Goal: Information Seeking & Learning: Learn about a topic

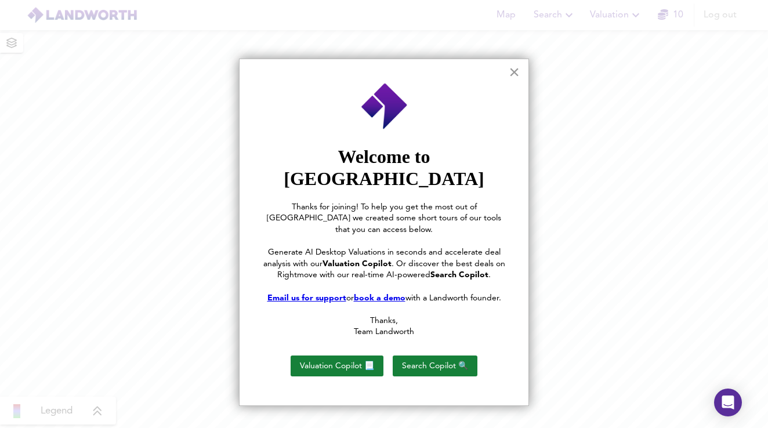
click at [509, 74] on button "×" at bounding box center [514, 72] width 11 height 19
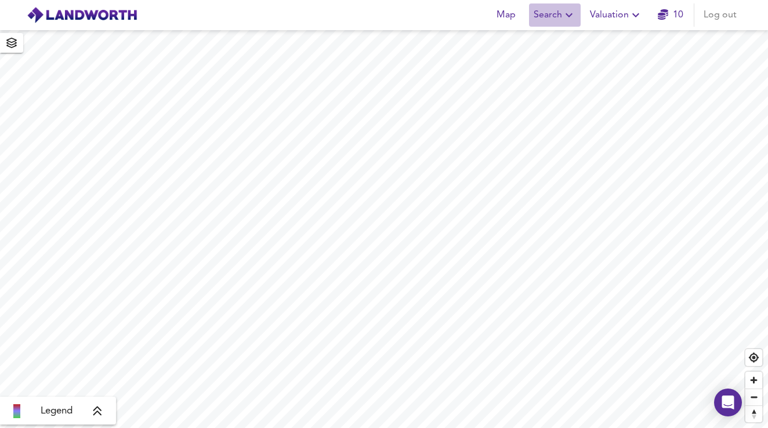
click at [568, 15] on icon "button" at bounding box center [568, 15] width 7 height 4
click at [553, 37] on li "New Search" at bounding box center [555, 41] width 115 height 21
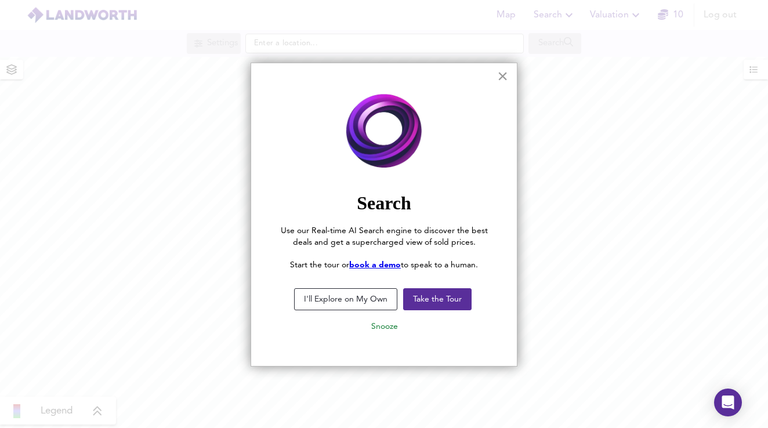
click at [502, 79] on button "×" at bounding box center [502, 76] width 11 height 19
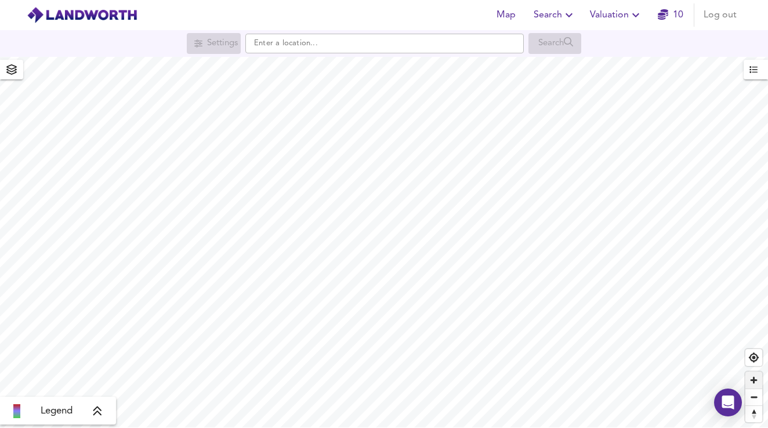
click at [756, 381] on span "Zoom in" at bounding box center [753, 380] width 17 height 17
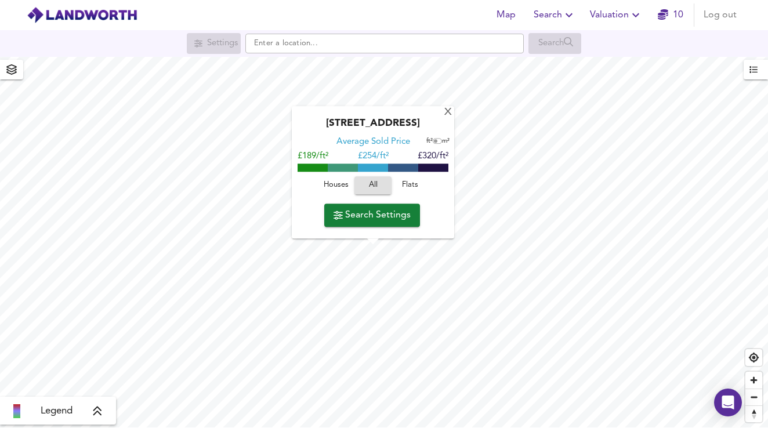
click at [340, 187] on span "Houses" at bounding box center [335, 185] width 31 height 13
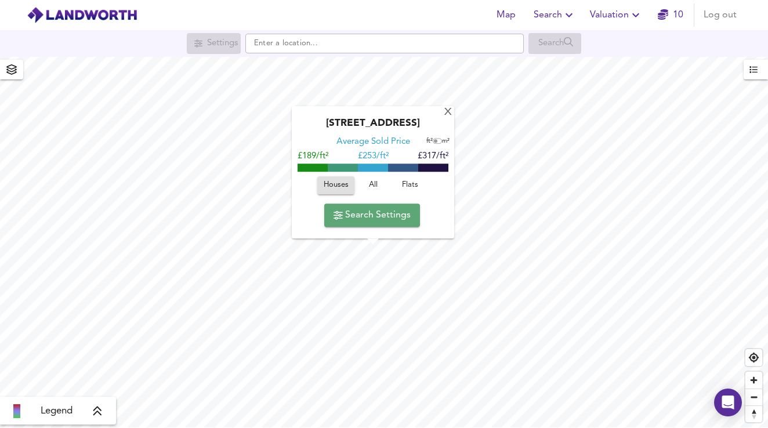
click at [389, 219] on span "Search Settings" at bounding box center [371, 215] width 77 height 16
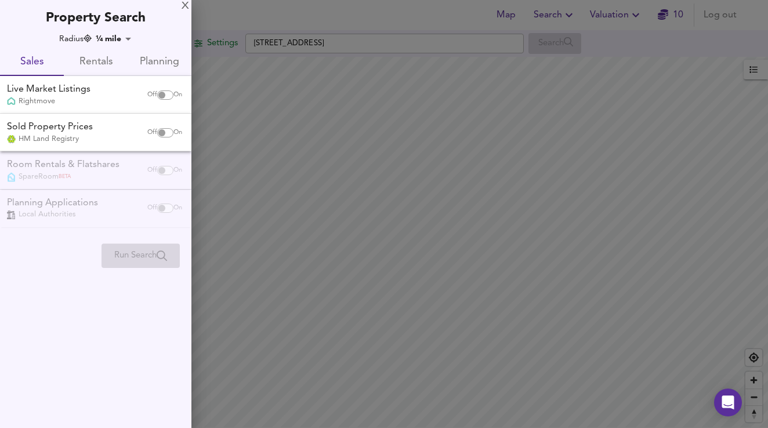
click at [164, 95] on input "checkbox" at bounding box center [162, 94] width 28 height 9
checkbox input "true"
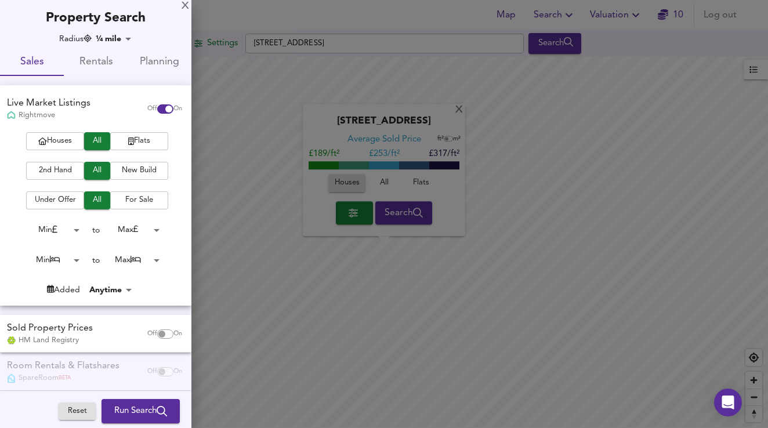
checkbox input "false"
checkbox input "true"
click at [69, 136] on span "Houses" at bounding box center [55, 141] width 46 height 13
click at [68, 170] on span "2nd Hand" at bounding box center [55, 170] width 46 height 13
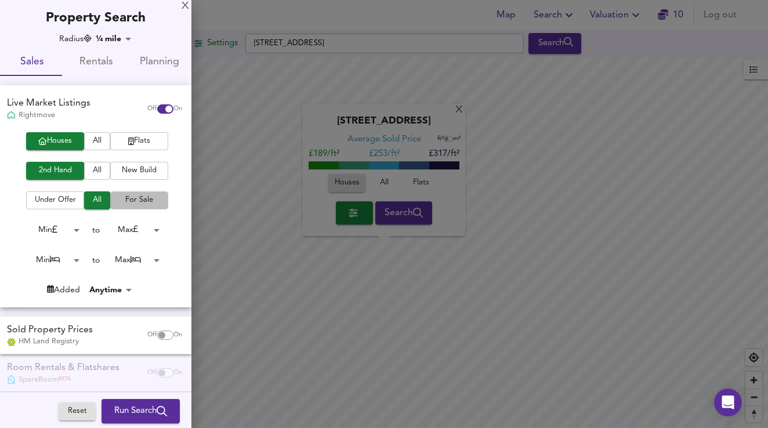
click at [119, 200] on span "For Sale" at bounding box center [139, 200] width 46 height 13
click at [150, 228] on body "Map Search Valuation 10 Log out Settings Fox Cottages, CF72 9LL Search X Fox Co…" at bounding box center [384, 214] width 768 height 428
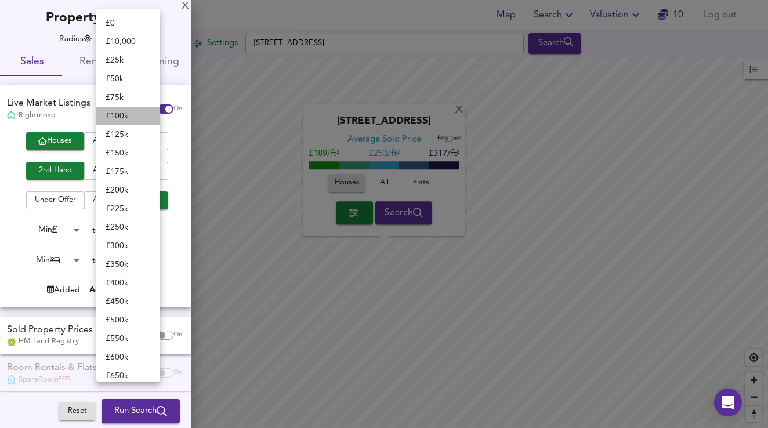
click at [123, 118] on li "£ 100k" at bounding box center [128, 116] width 64 height 19
type input "100000"
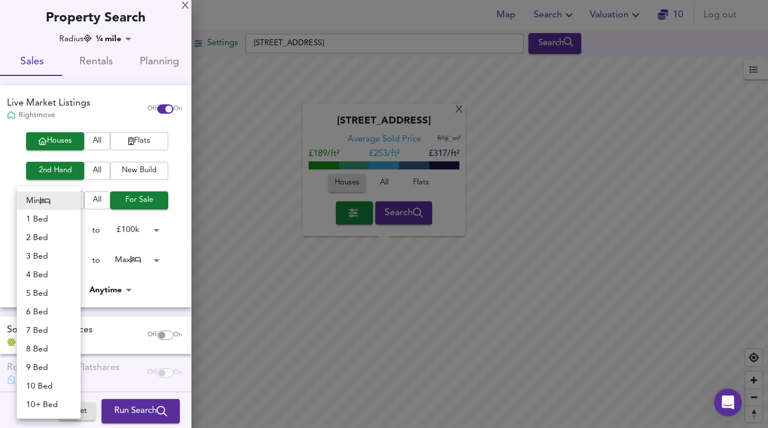
click at [74, 256] on body "Map Search Valuation 10 Log out Settings Fox Cottages, CF72 9LL Search X Fox Co…" at bounding box center [384, 214] width 768 height 428
click at [50, 233] on li "2 Bed" at bounding box center [49, 237] width 64 height 19
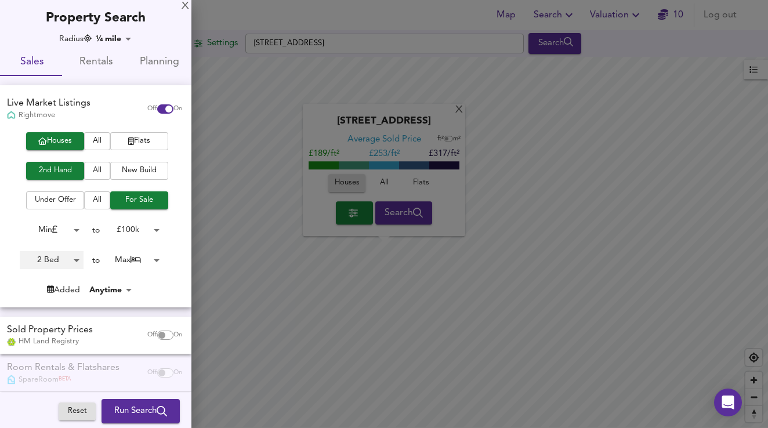
type input "2"
click at [121, 39] on body "Map Search Valuation 10 Log out Settings Fox Cottages, CF72 9LL Search X Fox Co…" at bounding box center [384, 214] width 768 height 428
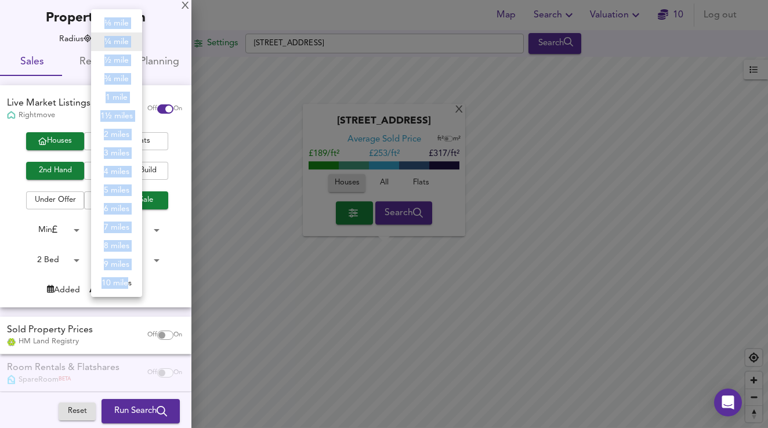
drag, startPoint x: 129, startPoint y: 285, endPoint x: 121, endPoint y: 304, distance: 21.3
click at [121, 304] on div "⅛ mile ¼ mile ½ mile ¾ mile 1 mile 1½ miles 2 miles 3 miles 4 miles 5 miles 6 m…" at bounding box center [384, 214] width 768 height 428
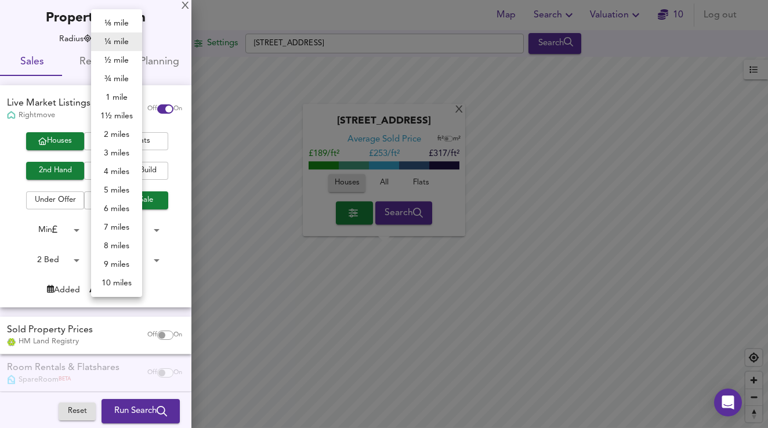
click at [172, 284] on div at bounding box center [384, 214] width 768 height 428
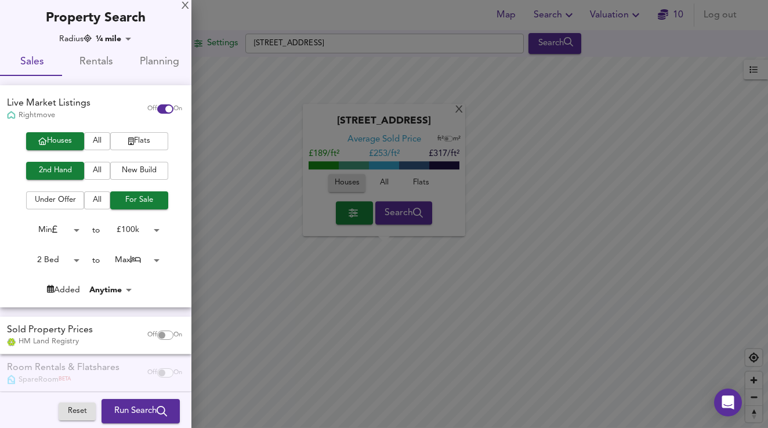
click at [326, 111] on div at bounding box center [384, 214] width 768 height 428
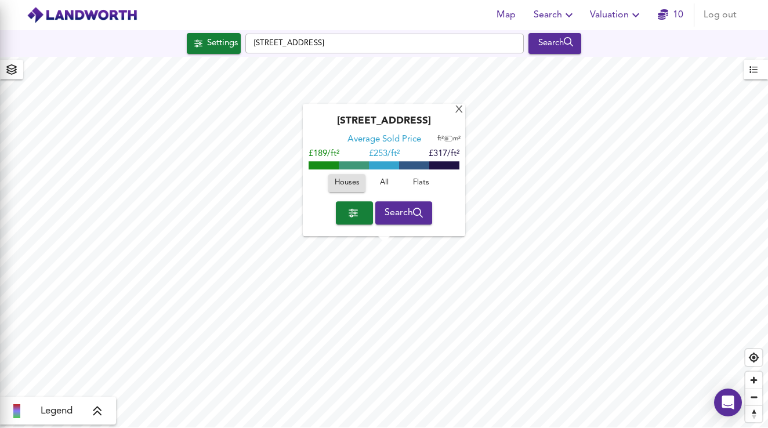
click at [325, 147] on div "Average Sold Price ft² m² £189/ft² £ 253/ft² £317/ft²" at bounding box center [383, 151] width 151 height 33
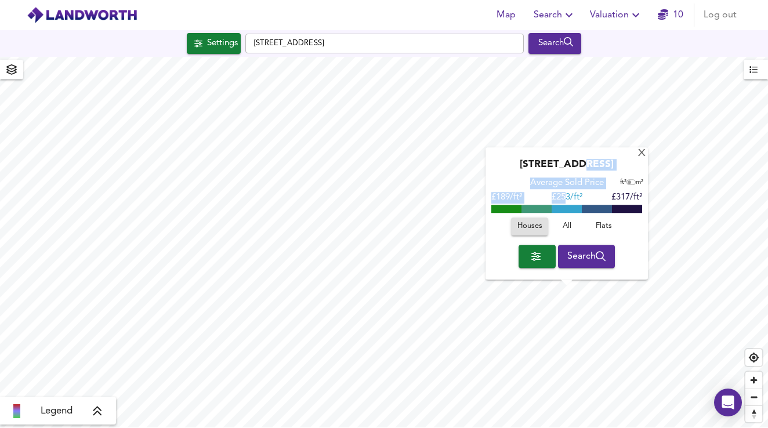
drag, startPoint x: 571, startPoint y: 164, endPoint x: 565, endPoint y: 193, distance: 29.6
click at [565, 193] on div "Fox Cottages, CF72 9LL Average Sold Price ft² m² £189/ft² £ 253/ft² £317/ft² Ho…" at bounding box center [566, 214] width 162 height 132
click at [495, 181] on div "Average Sold Price ft² m²" at bounding box center [566, 184] width 151 height 12
drag, startPoint x: 539, startPoint y: 158, endPoint x: 509, endPoint y: 173, distance: 33.5
click at [509, 173] on div "Fox Cottages, CF72 9LL Average Sold Price ft² m² £189/ft² £ 253/ft² £317/ft² Ho…" at bounding box center [566, 214] width 162 height 132
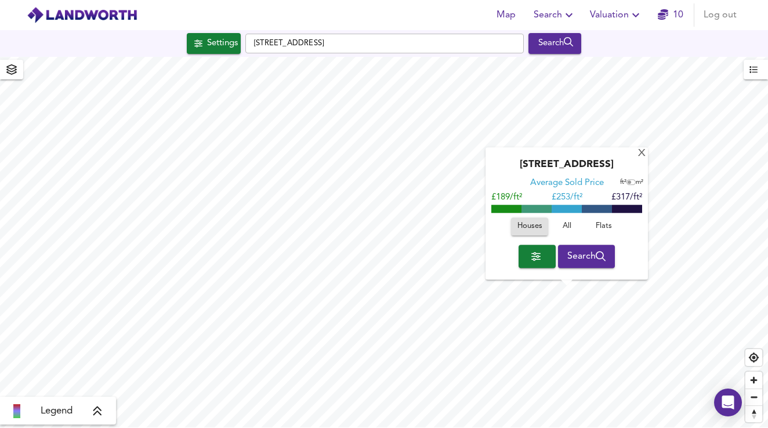
click at [551, 162] on div "[STREET_ADDRESS]" at bounding box center [566, 168] width 151 height 19
type input "37747"
click at [544, 256] on button "button" at bounding box center [536, 256] width 37 height 23
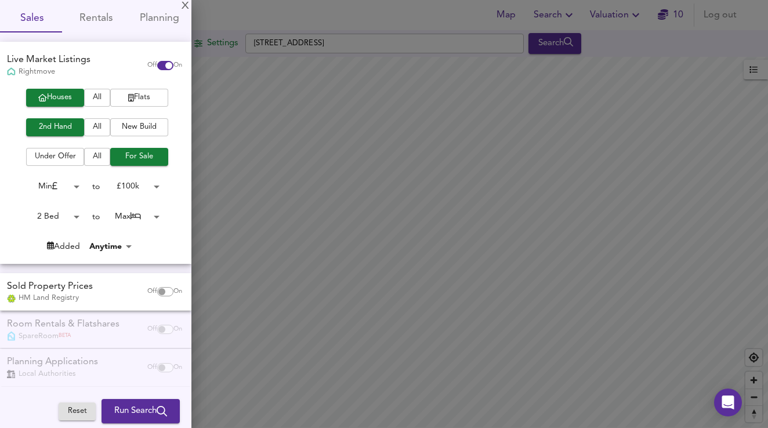
scroll to position [43, 0]
click at [149, 414] on span "Run Search" at bounding box center [140, 411] width 53 height 15
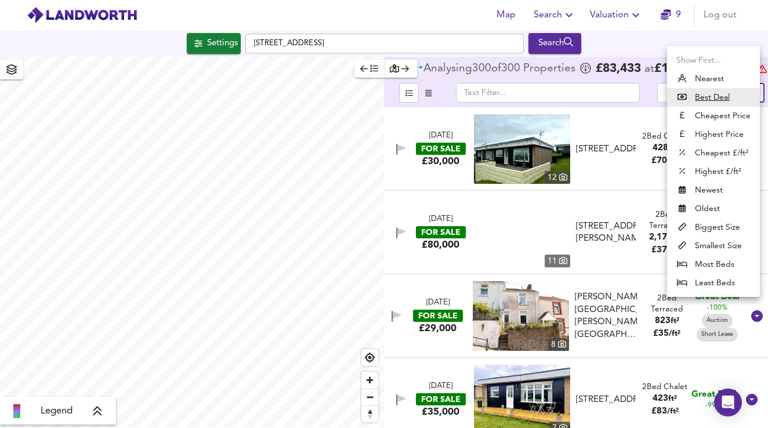
click at [746, 96] on body "Map Search Valuation 9 Log out Settings Fox Cottages, CF72 9LL Search Legend An…" at bounding box center [384, 214] width 768 height 428
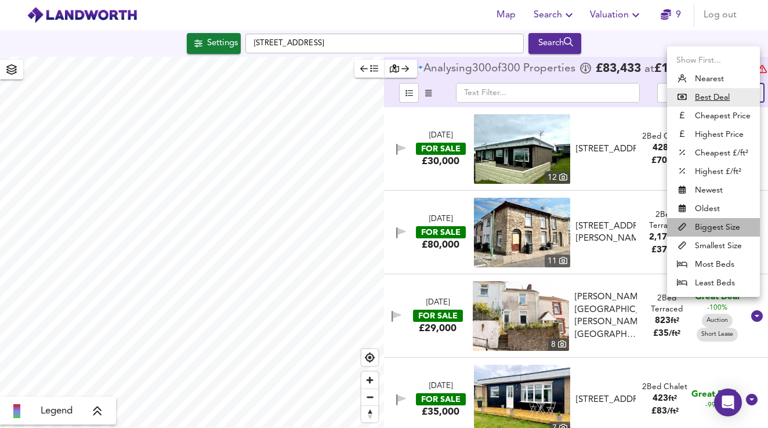
click at [698, 227] on li "Biggest Size" at bounding box center [713, 227] width 93 height 19
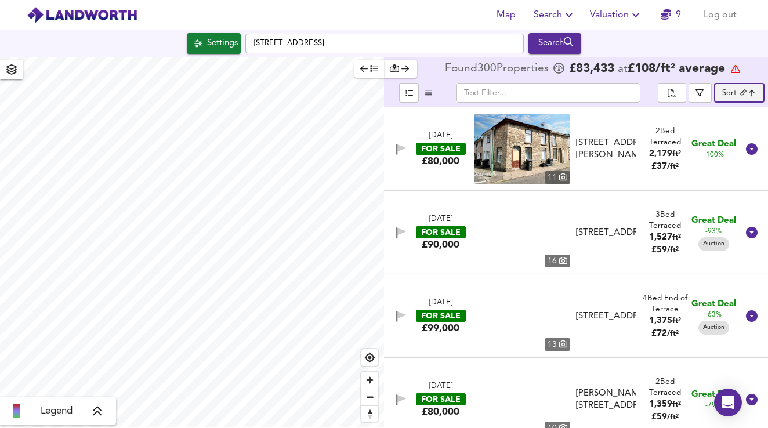
type input "biggest"
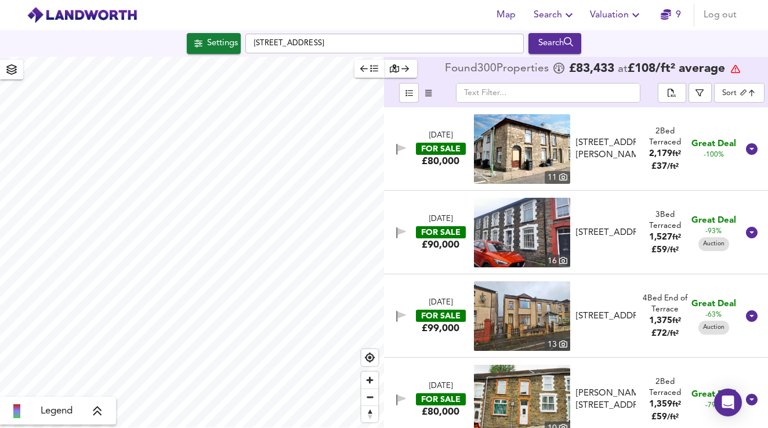
click at [533, 151] on img at bounding box center [522, 149] width 96 height 70
click at [375, 71] on icon "button" at bounding box center [374, 69] width 8 height 7
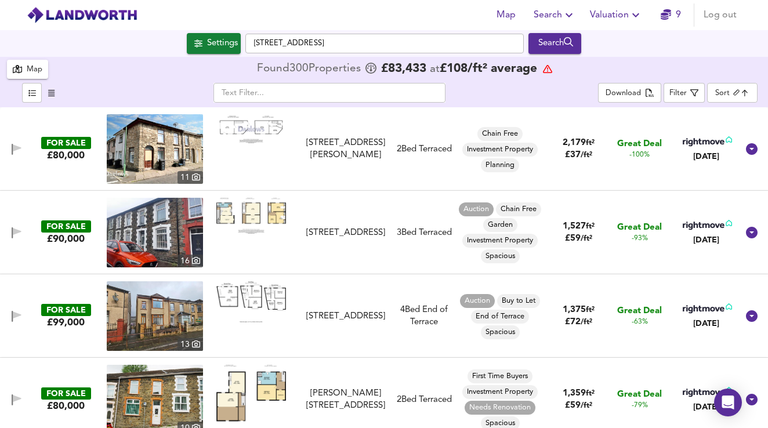
scroll to position [110, 0]
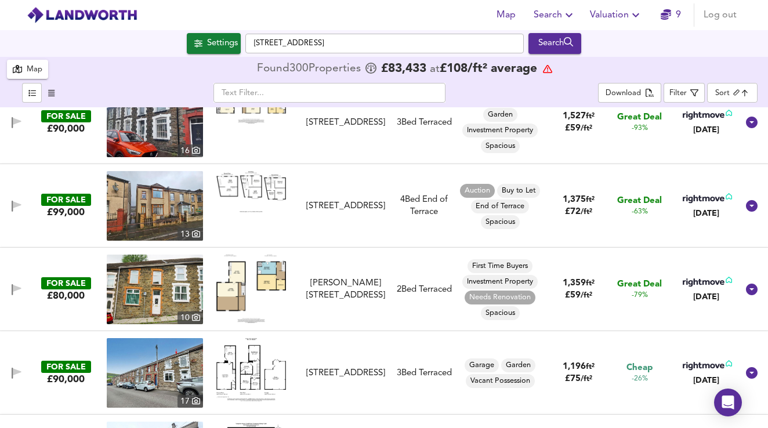
click at [264, 279] on img at bounding box center [251, 289] width 70 height 68
click at [164, 289] on img at bounding box center [155, 290] width 96 height 70
click at [695, 96] on icon "button" at bounding box center [694, 93] width 8 height 8
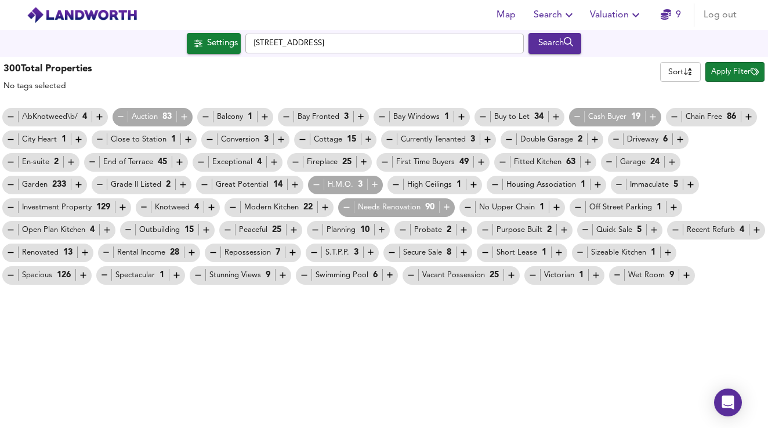
click at [597, 143] on span "Double Garage 2" at bounding box center [551, 139] width 103 height 12
click at [590, 139] on icon "button" at bounding box center [595, 140] width 10 height 10
click at [509, 139] on icon "button" at bounding box center [509, 140] width 10 height 10
drag, startPoint x: 506, startPoint y: 140, endPoint x: 557, endPoint y: 140, distance: 50.4
click at [506, 140] on icon "button" at bounding box center [509, 139] width 6 height 1
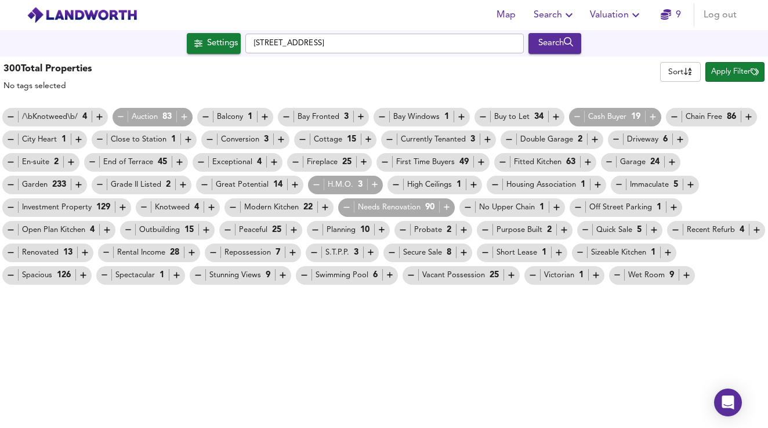
click at [677, 139] on icon "button" at bounding box center [680, 140] width 6 height 6
click at [591, 139] on icon "button" at bounding box center [595, 140] width 10 height 10
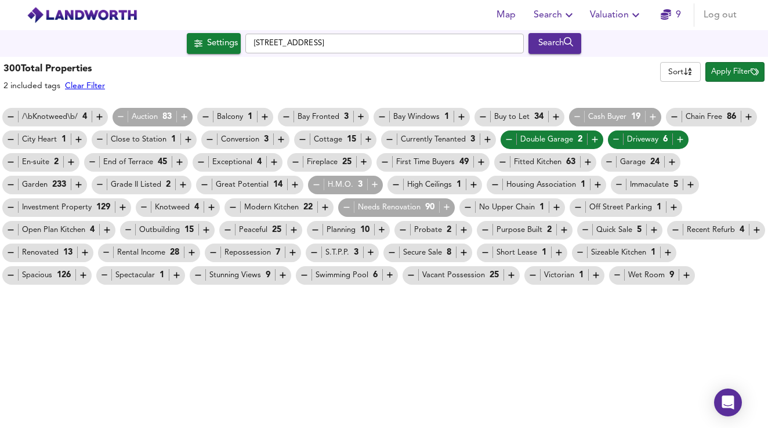
click at [670, 159] on icon "button" at bounding box center [672, 162] width 10 height 10
click at [670, 207] on icon "button" at bounding box center [673, 208] width 6 height 6
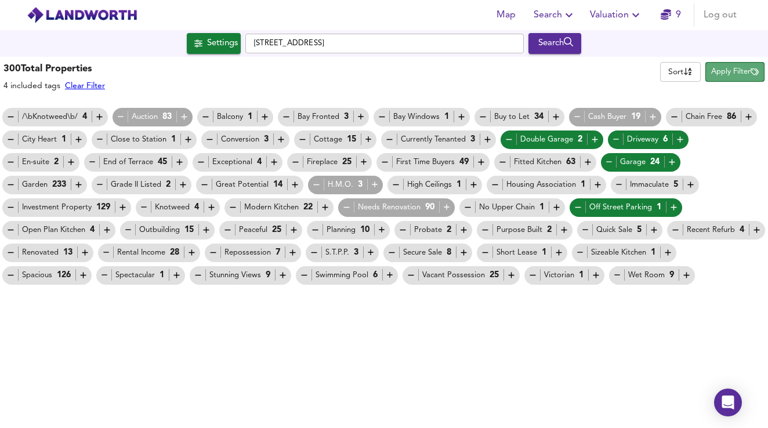
click at [739, 74] on span "Apply Filter" at bounding box center [735, 72] width 48 height 13
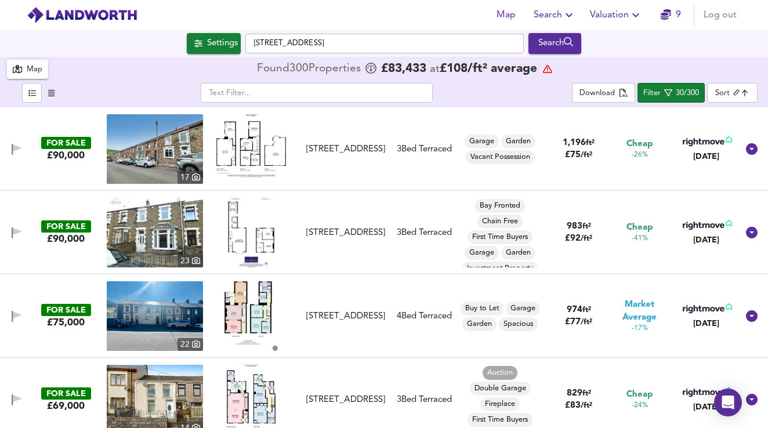
click at [243, 148] on img at bounding box center [251, 145] width 70 height 63
click at [170, 143] on img at bounding box center [155, 149] width 96 height 70
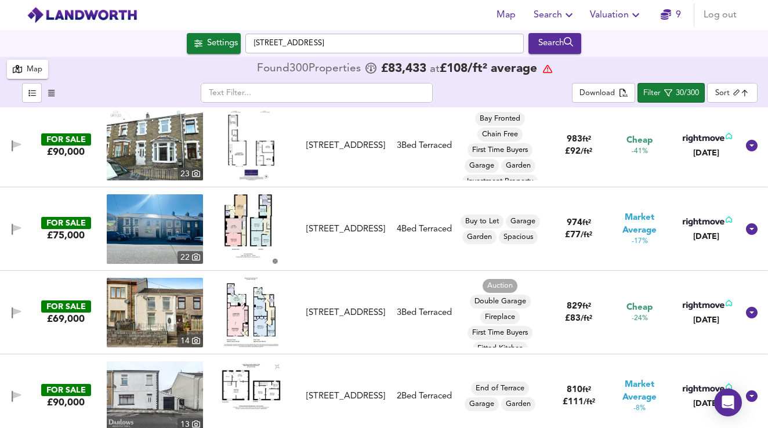
click at [151, 219] on img at bounding box center [155, 229] width 96 height 70
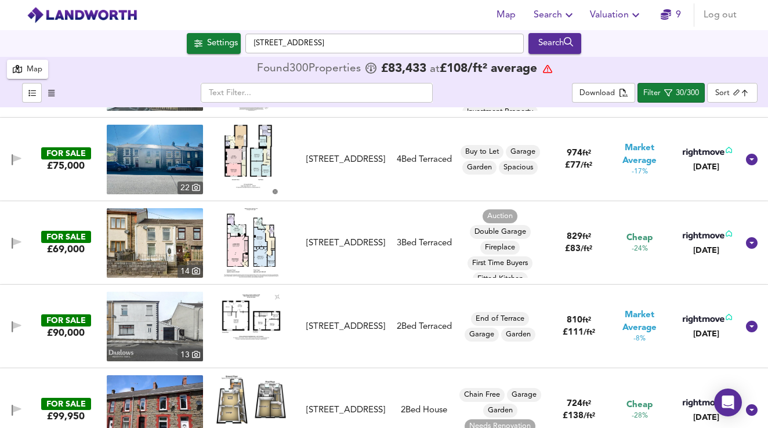
click at [191, 243] on img at bounding box center [155, 243] width 96 height 70
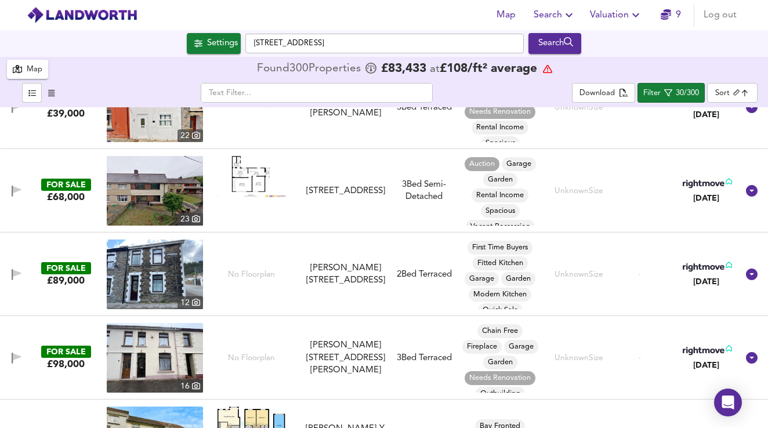
scroll to position [1045, 0]
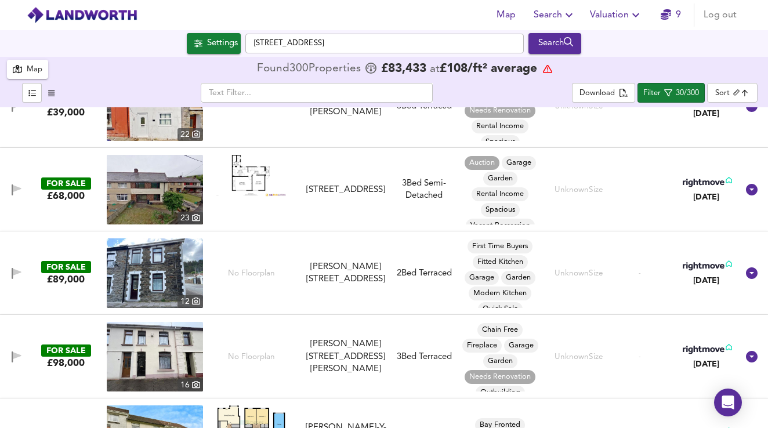
click at [159, 188] on img at bounding box center [155, 190] width 96 height 70
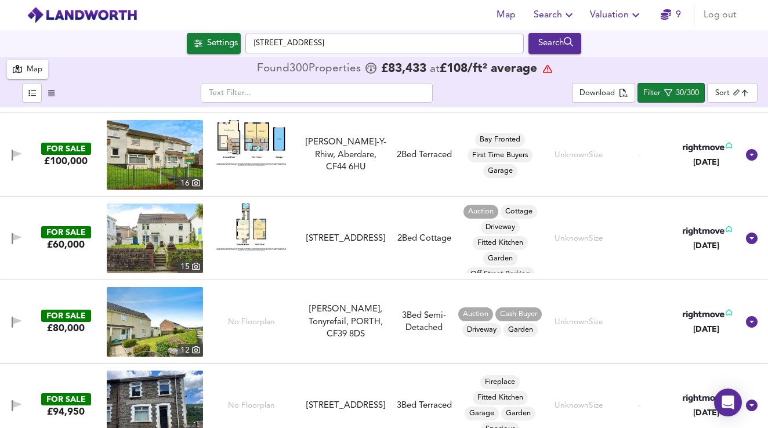
scroll to position [583, 0]
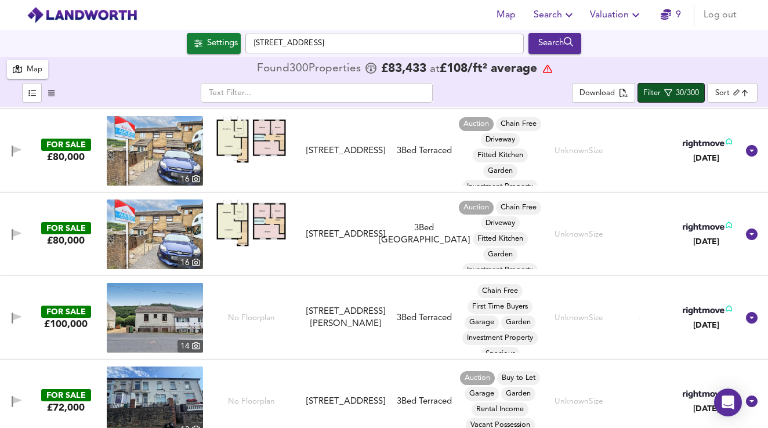
click at [688, 87] on span "Filter 30/300" at bounding box center [670, 93] width 55 height 14
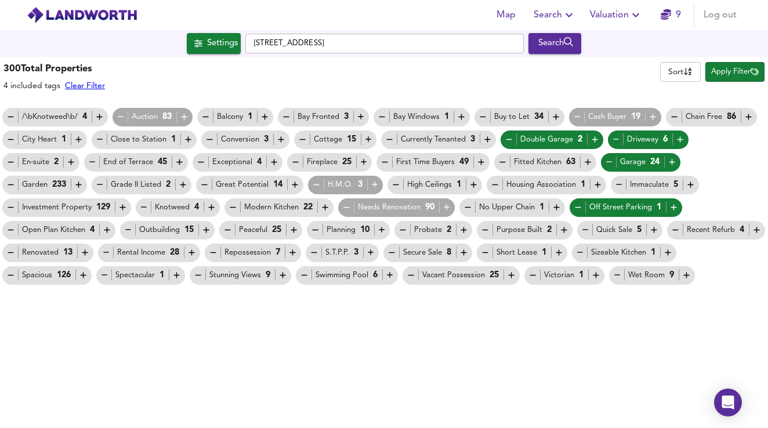
click at [116, 115] on icon "button" at bounding box center [121, 117] width 10 height 10
click at [739, 72] on span "Apply Filter" at bounding box center [735, 72] width 48 height 13
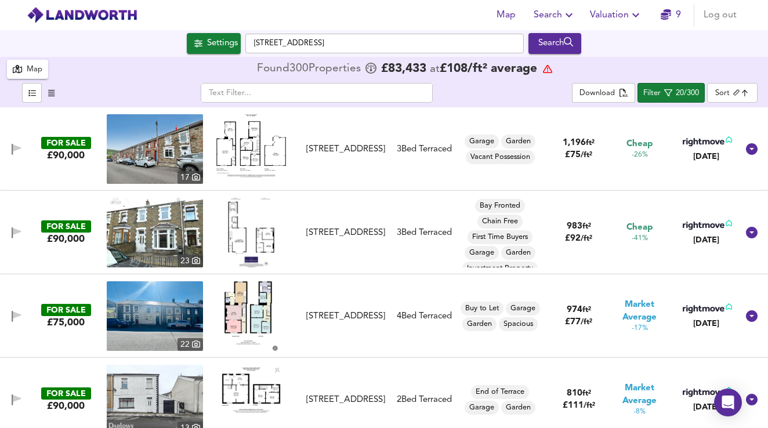
scroll to position [0, 0]
click at [747, 89] on body "Map Search Valuation 9 Log out Settings Fox Cottages, CF72 9LL Search 300 Resul…" at bounding box center [384, 214] width 768 height 428
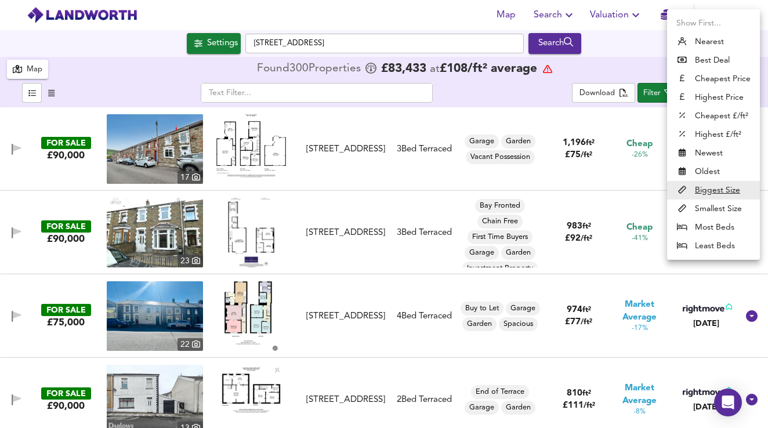
click at [721, 78] on li "Cheapest Price" at bounding box center [713, 79] width 93 height 19
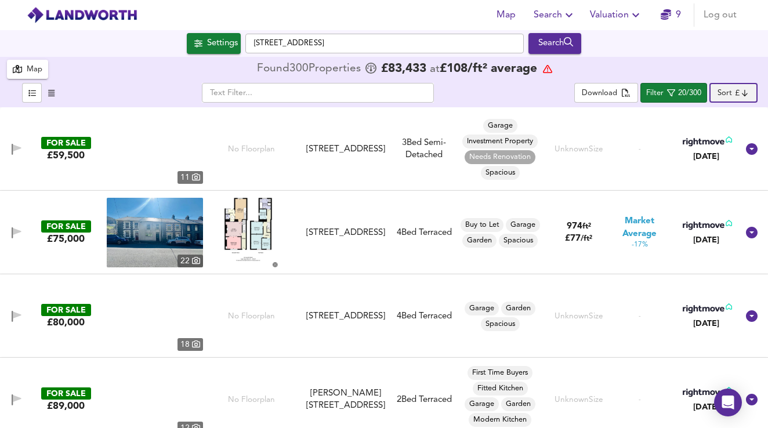
type input "cheapest"
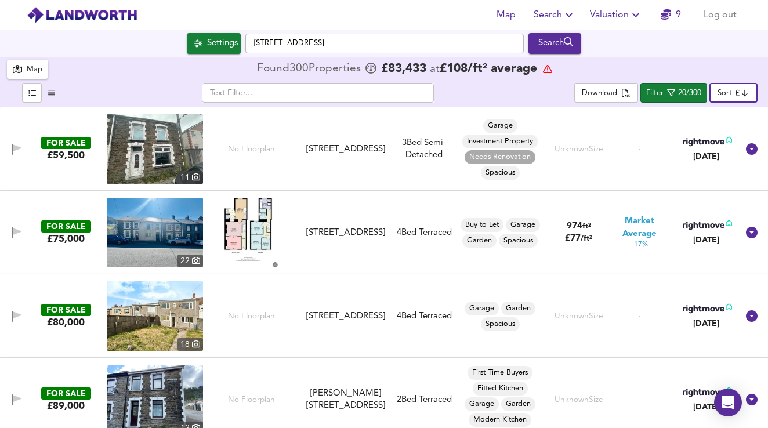
click at [173, 150] on img at bounding box center [155, 149] width 96 height 70
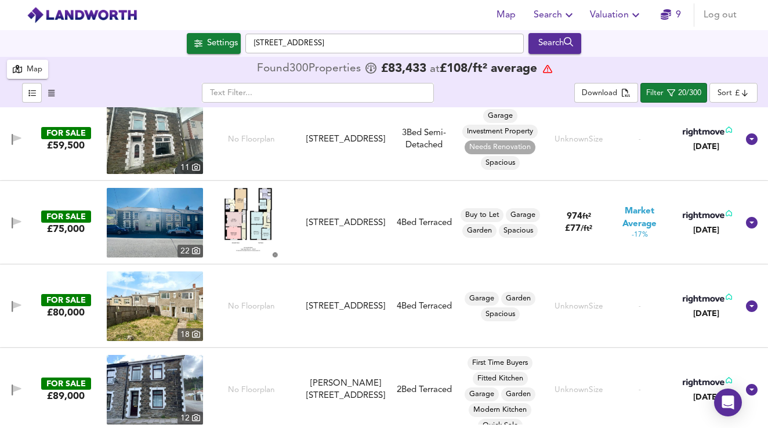
scroll to position [23, 0]
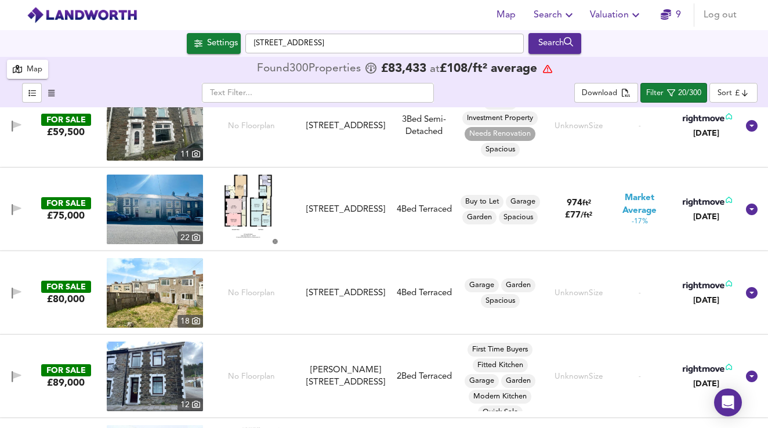
click at [264, 211] on img at bounding box center [250, 210] width 53 height 70
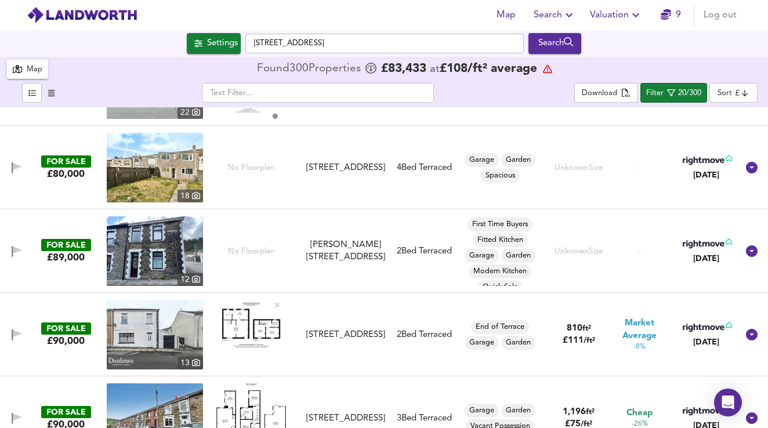
scroll to position [137, 0]
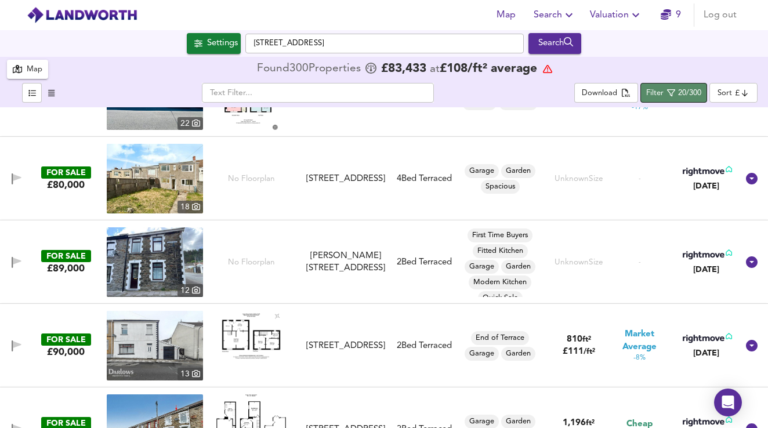
click at [671, 96] on icon "button" at bounding box center [671, 93] width 8 height 8
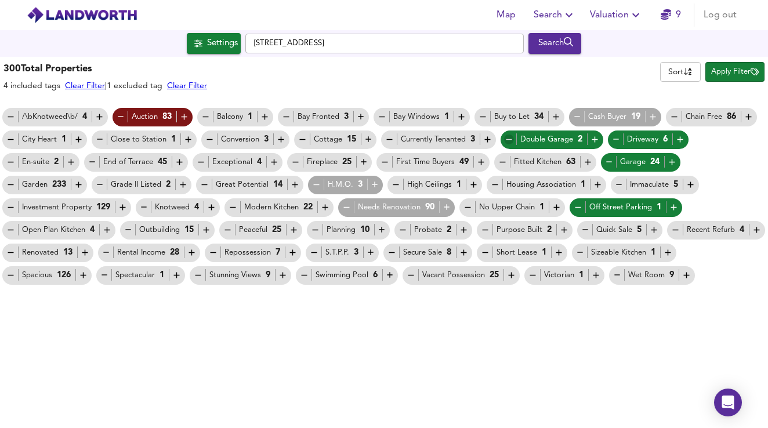
click at [504, 138] on icon "button" at bounding box center [509, 140] width 10 height 10
click at [613, 139] on icon "button" at bounding box center [616, 140] width 10 height 10
click at [604, 169] on div "Garage 24" at bounding box center [641, 162] width 80 height 19
click at [608, 164] on icon "button" at bounding box center [609, 162] width 10 height 10
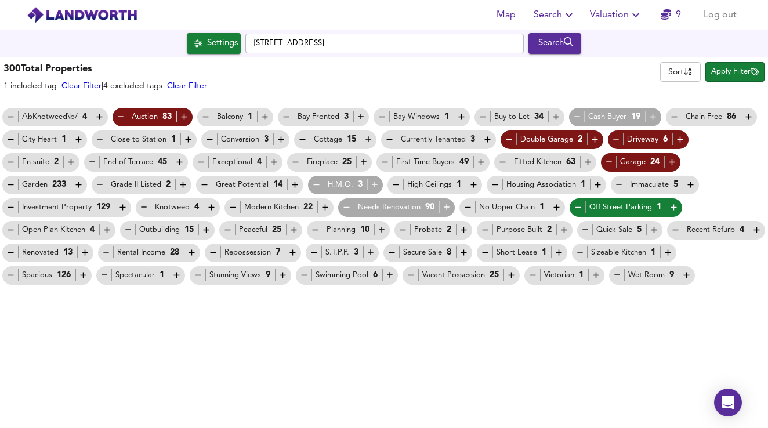
click at [576, 206] on icon "button" at bounding box center [578, 207] width 10 height 10
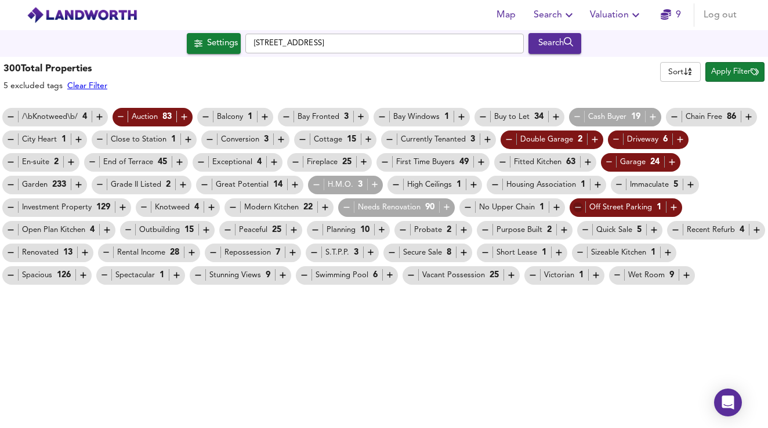
click at [579, 208] on icon "button" at bounding box center [578, 207] width 10 height 10
click at [608, 167] on icon "button" at bounding box center [609, 162] width 10 height 10
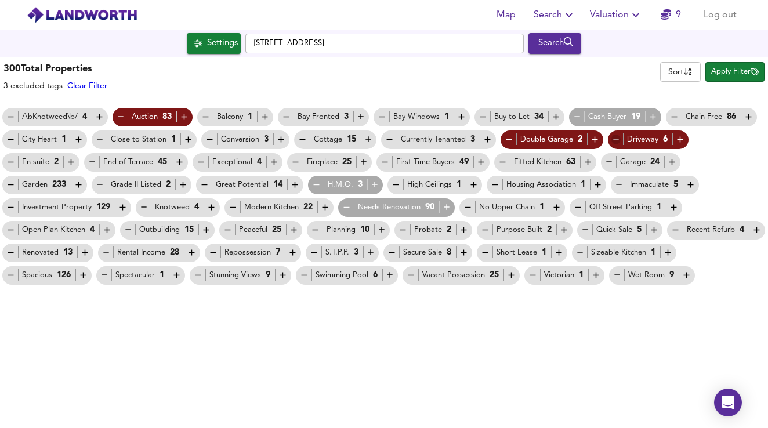
click at [616, 143] on icon "button" at bounding box center [616, 140] width 10 height 10
click at [513, 144] on div "Double Garage 2" at bounding box center [552, 139] width 96 height 12
click at [507, 141] on icon "button" at bounding box center [509, 140] width 10 height 10
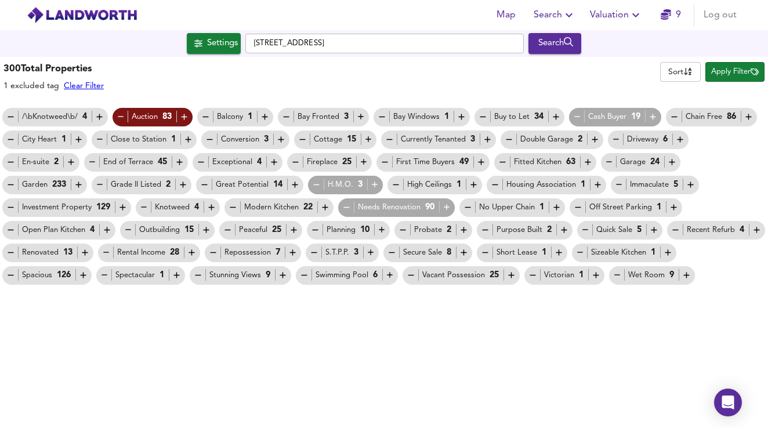
click at [749, 76] on span "Apply Filter" at bounding box center [735, 72] width 48 height 13
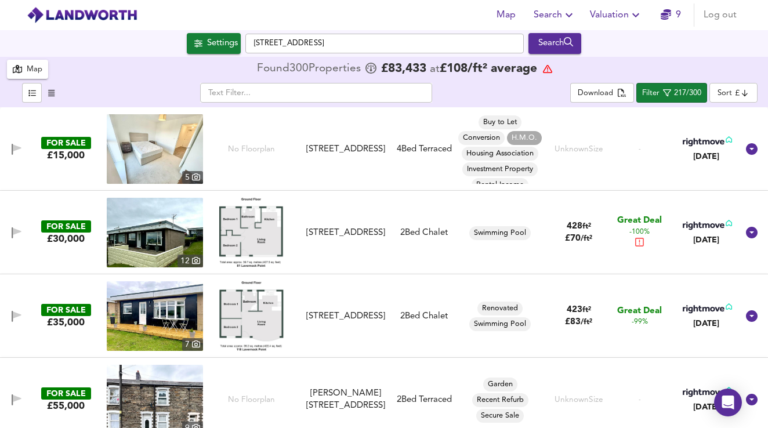
click at [748, 77] on div "Map Found 300 Propert ies £ 83,433 at £ 108 / ft² average" at bounding box center [384, 69] width 754 height 25
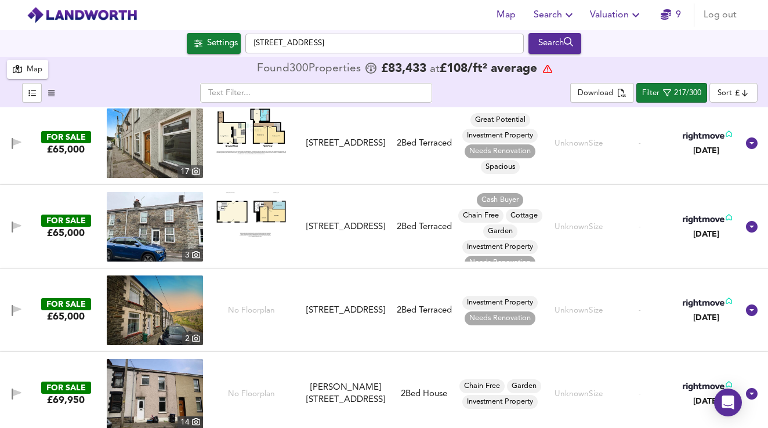
scroll to position [590, 0]
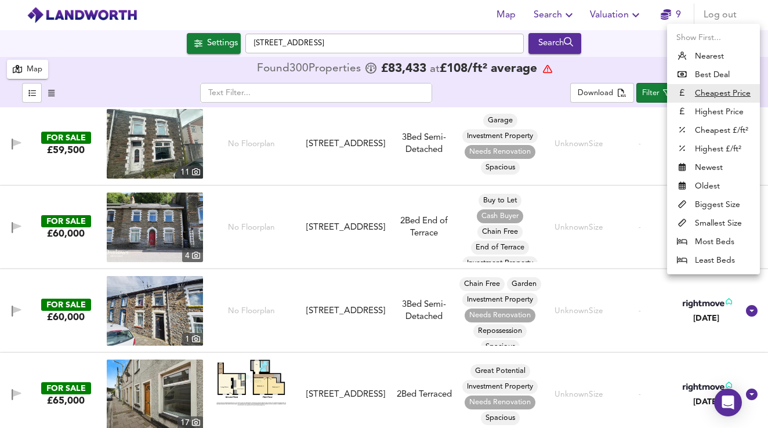
click at [749, 94] on body "Map Search Valuation 9 Log out Settings Fox Cottages, CF72 9LL Search 300 Resul…" at bounding box center [384, 214] width 768 height 428
click at [717, 210] on li "Biggest Size" at bounding box center [713, 204] width 93 height 19
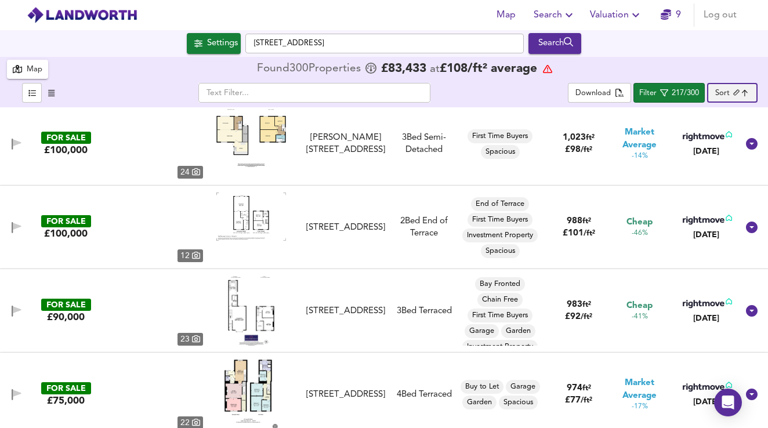
type input "biggest"
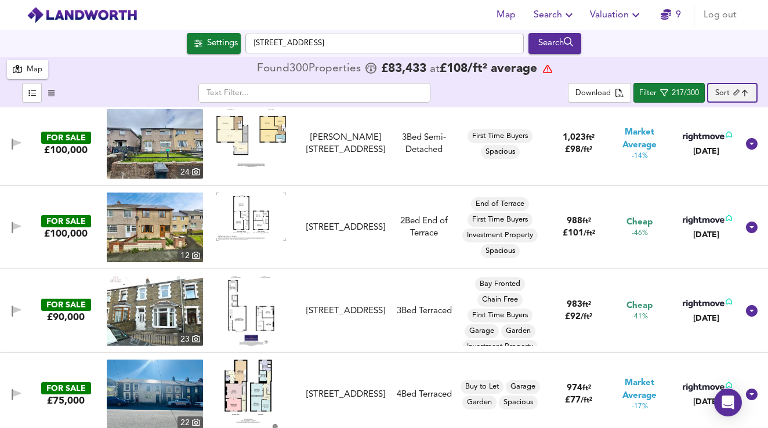
scroll to position [543, 0]
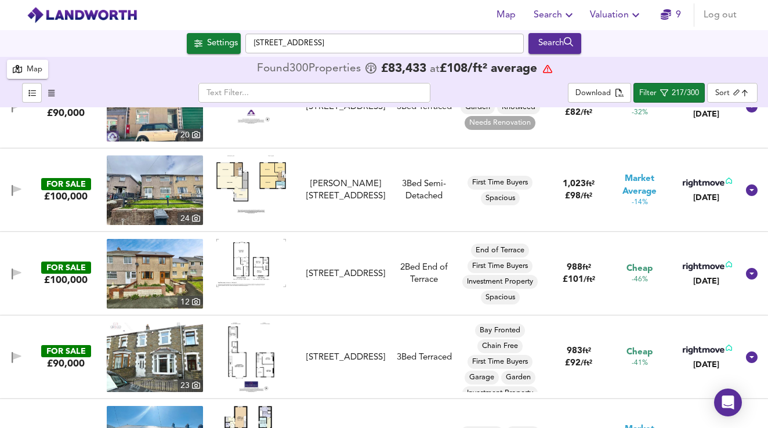
click at [265, 179] on img at bounding box center [251, 184] width 70 height 58
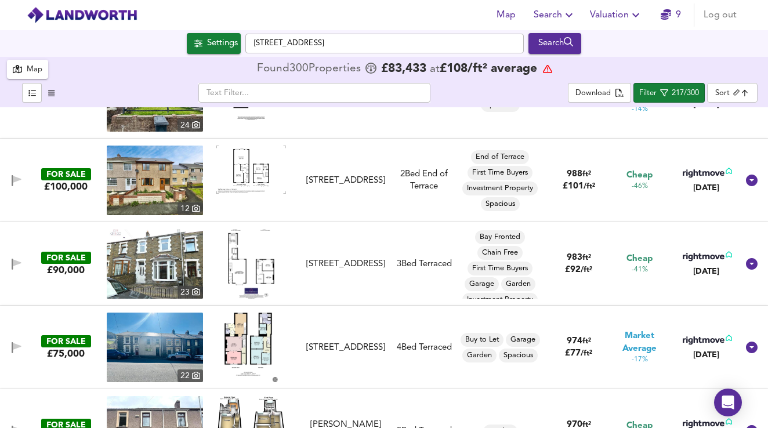
scroll to position [651, 0]
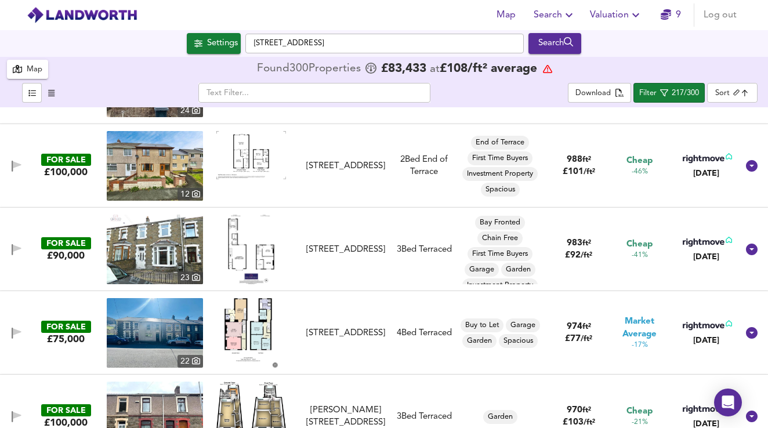
click at [256, 246] on img at bounding box center [251, 250] width 47 height 70
click at [174, 248] on img at bounding box center [155, 250] width 96 height 70
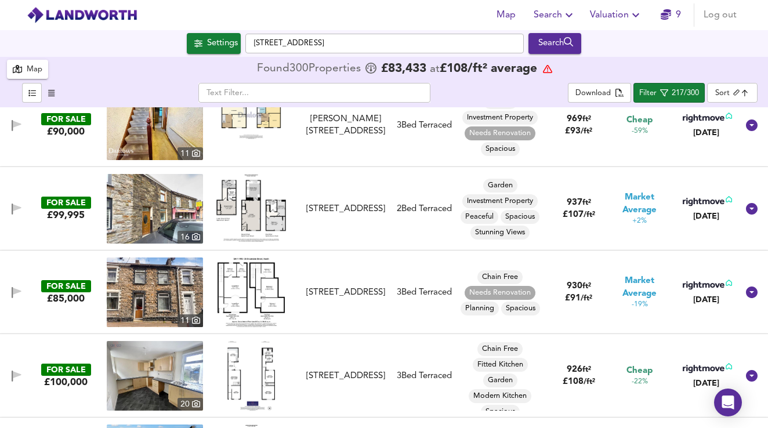
scroll to position [1056, 0]
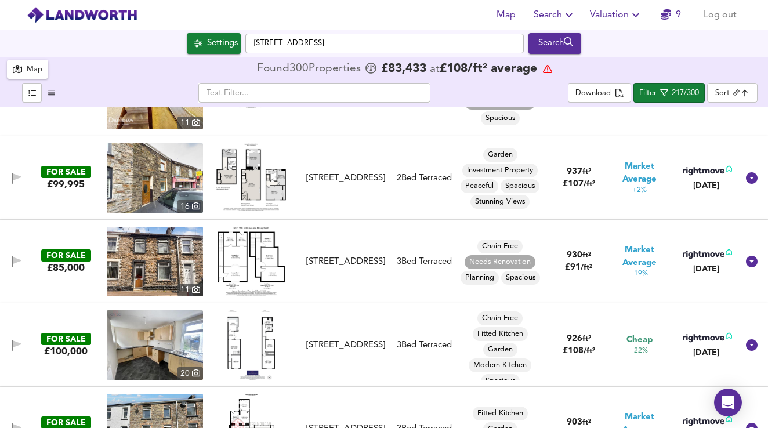
click at [249, 256] on img at bounding box center [250, 262] width 67 height 70
click at [172, 247] on img at bounding box center [155, 262] width 96 height 70
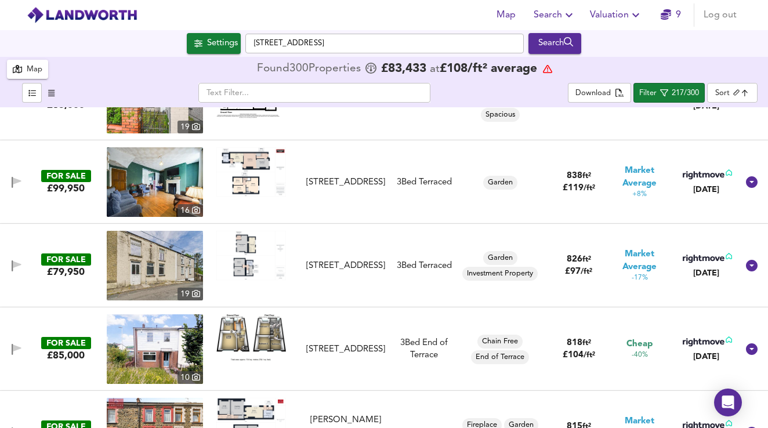
scroll to position [1901, 0]
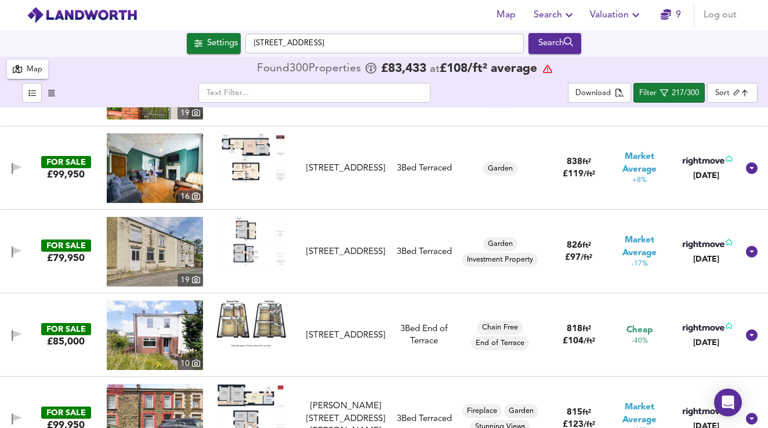
click at [259, 319] on img at bounding box center [251, 323] width 70 height 46
click at [140, 340] on img at bounding box center [155, 335] width 96 height 70
click at [243, 244] on img at bounding box center [251, 241] width 70 height 49
click at [164, 245] on img at bounding box center [155, 252] width 96 height 70
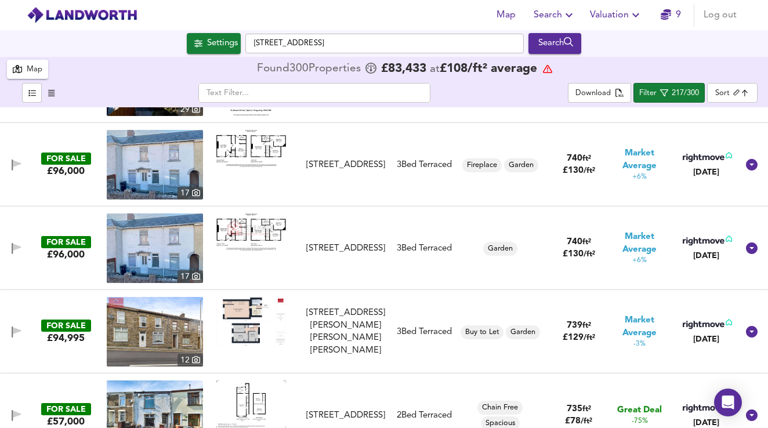
scroll to position [3691, 0]
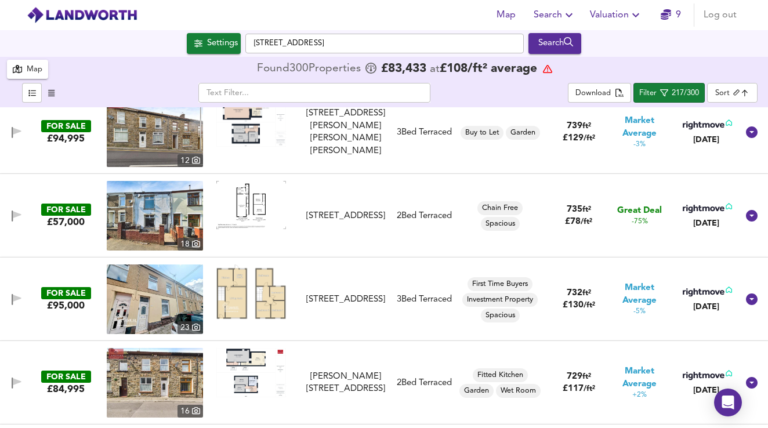
click at [258, 210] on img at bounding box center [251, 205] width 70 height 48
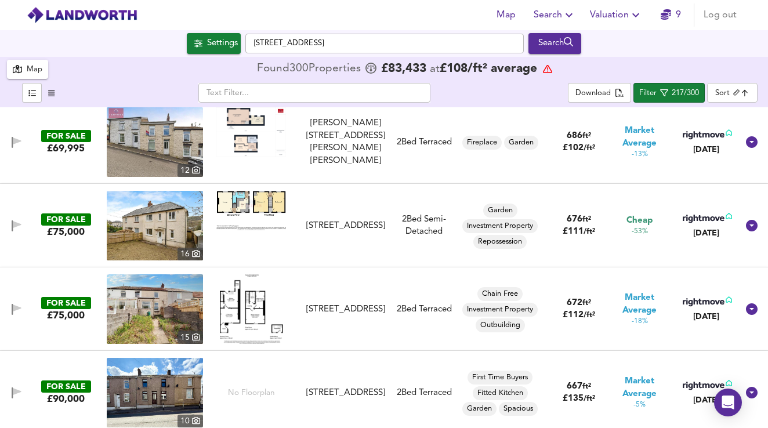
scroll to position [4532, 0]
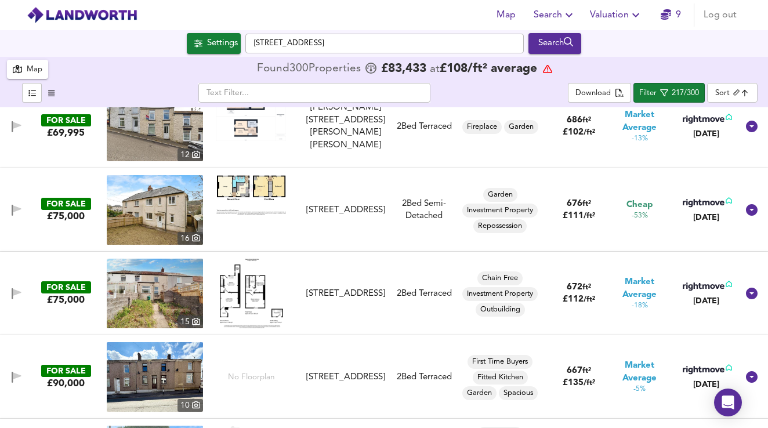
click at [171, 218] on img at bounding box center [155, 210] width 96 height 70
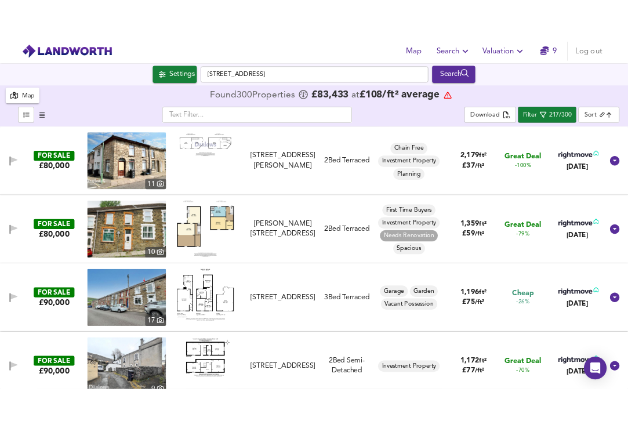
scroll to position [4544, 0]
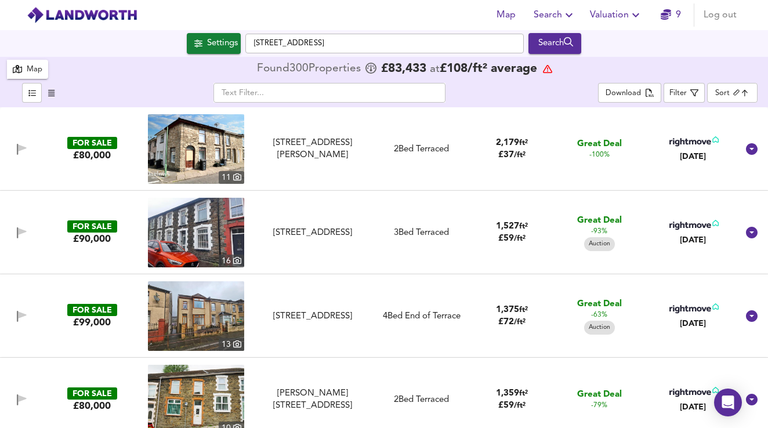
click at [448, 0] on header "Map Search Valuation 9 Log out" at bounding box center [384, 15] width 768 height 30
click at [448, 0] on html "Map Search Valuation 9 Log out Settings Fox Cottages, CF72 9LL Search 300 Resul…" at bounding box center [384, 214] width 768 height 428
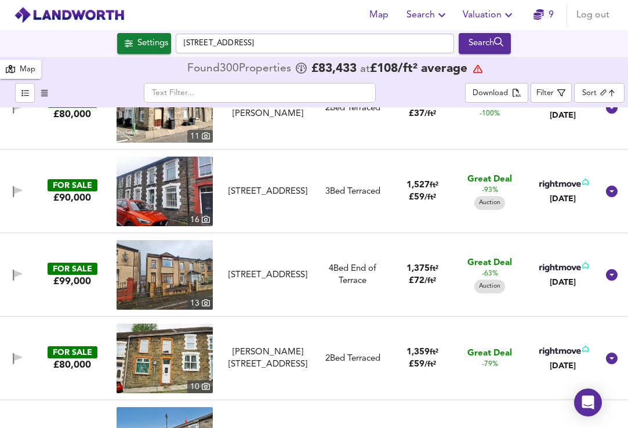
scroll to position [66, 0]
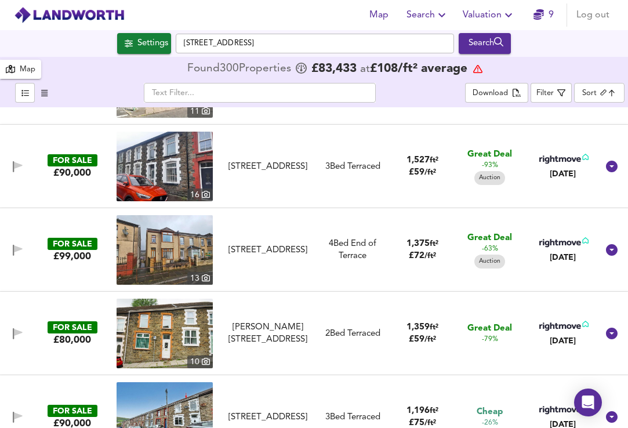
click at [204, 335] on img at bounding box center [165, 334] width 96 height 70
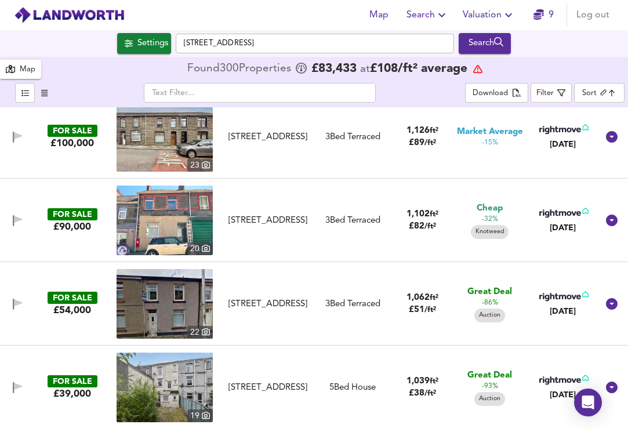
scroll to position [716, 0]
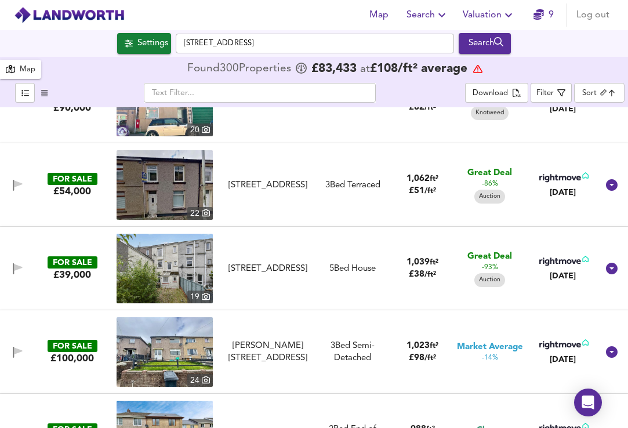
click at [170, 185] on img at bounding box center [165, 185] width 96 height 70
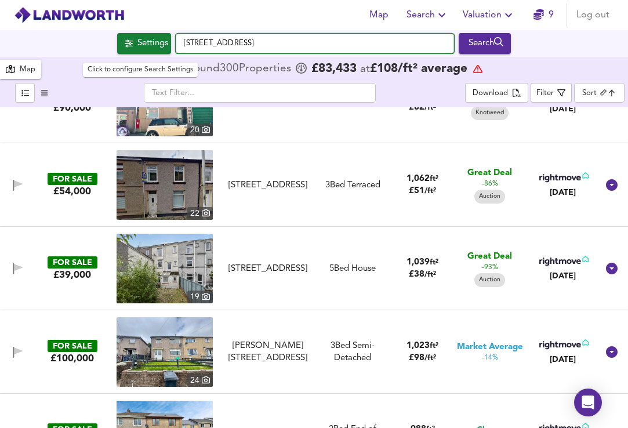
drag, startPoint x: 294, startPoint y: 38, endPoint x: 155, endPoint y: 43, distance: 138.7
click at [155, 43] on div "Settings Fox Cottages, CF72 9LL Search" at bounding box center [314, 43] width 628 height 21
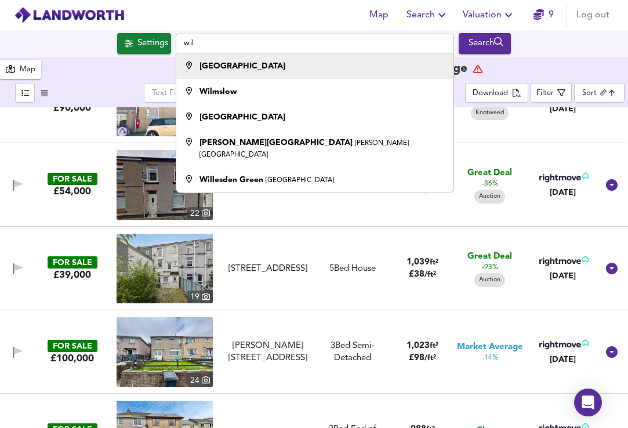
click at [231, 72] on div "[GEOGRAPHIC_DATA]" at bounding box center [242, 66] width 86 height 12
type input "[GEOGRAPHIC_DATA]"
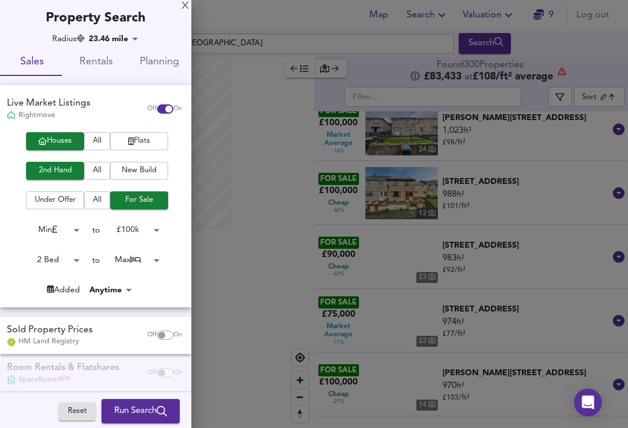
click at [159, 48] on div "Radius 23.46 mile 37747 Sales Rentals Planning Live Market Listings Rightmove O…" at bounding box center [95, 254] width 191 height 442
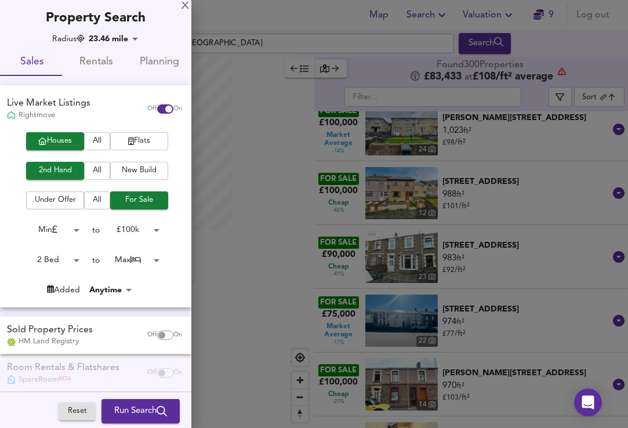
checkbox input "false"
checkbox input "true"
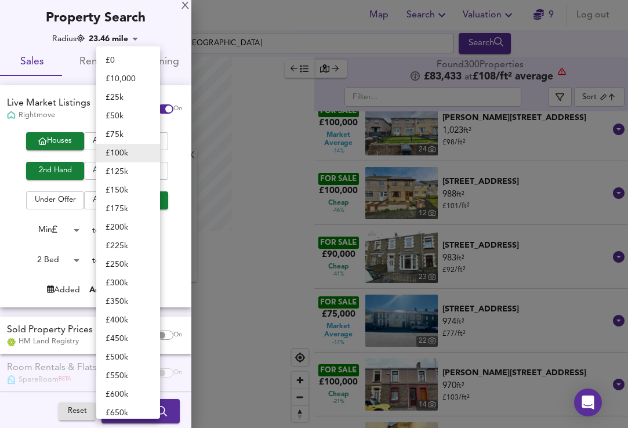
click at [151, 230] on body "Map Search Valuation 9 Log out Settings [GEOGRAPHIC_DATA] Search X Wiltshire No…" at bounding box center [314, 214] width 628 height 428
click at [154, 226] on li "£ 200k" at bounding box center [128, 227] width 64 height 19
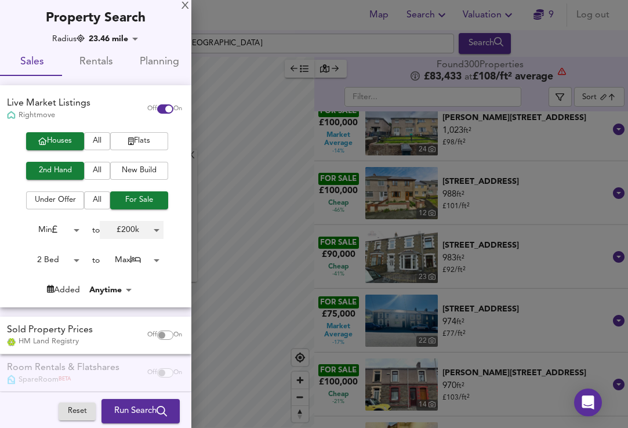
type input "200000"
click at [128, 234] on ul "£ 0 £ 10,000 £ 25k £ 50k £ 75k £ 100k £ 125k £ 150k £ 175k £ 200k £ 225k £ 250k…" at bounding box center [120, 353] width 48 height 454
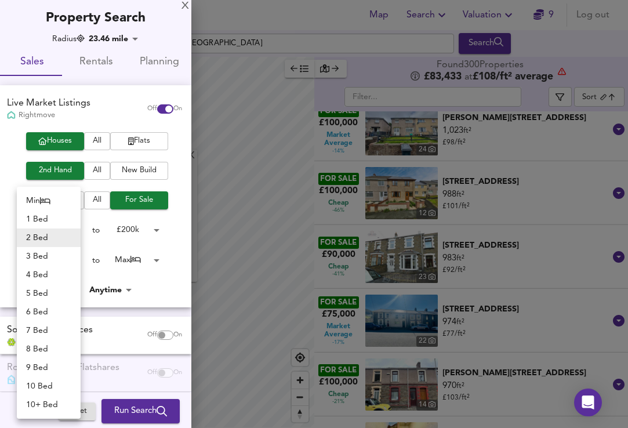
click at [71, 257] on body "Map Search Valuation 9 Log out Settings [GEOGRAPHIC_DATA] Search X Wiltshire No…" at bounding box center [314, 214] width 628 height 428
click at [67, 237] on li "2 Bed" at bounding box center [49, 237] width 64 height 19
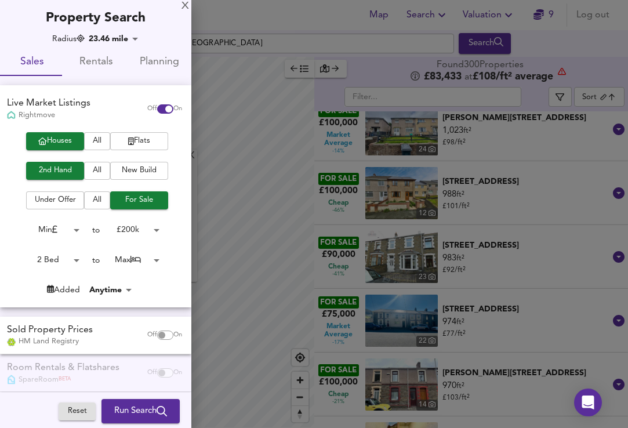
click at [135, 411] on span "Run Search" at bounding box center [140, 411] width 53 height 15
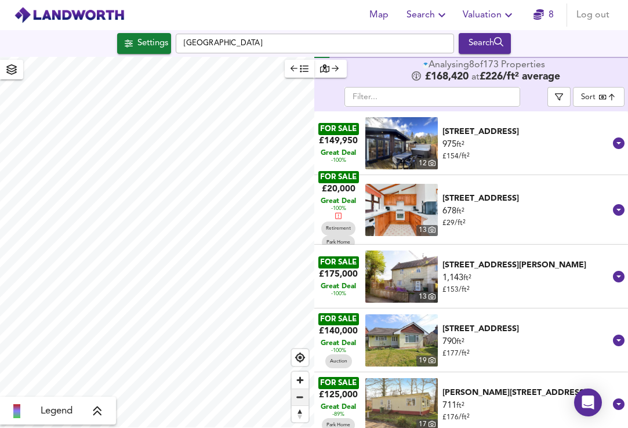
click at [299, 401] on span "Zoom out" at bounding box center [300, 397] width 17 height 16
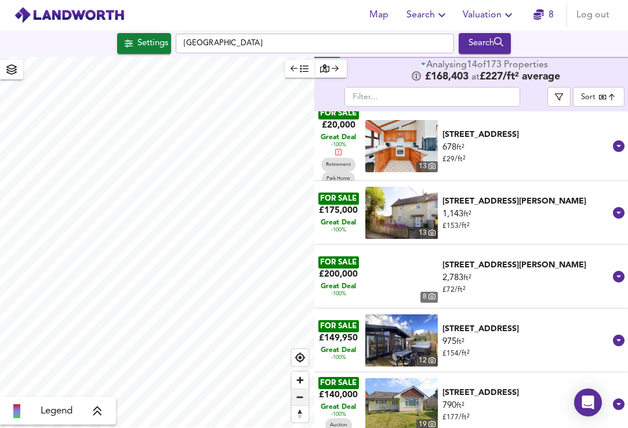
click at [299, 401] on span "Zoom out" at bounding box center [300, 397] width 17 height 16
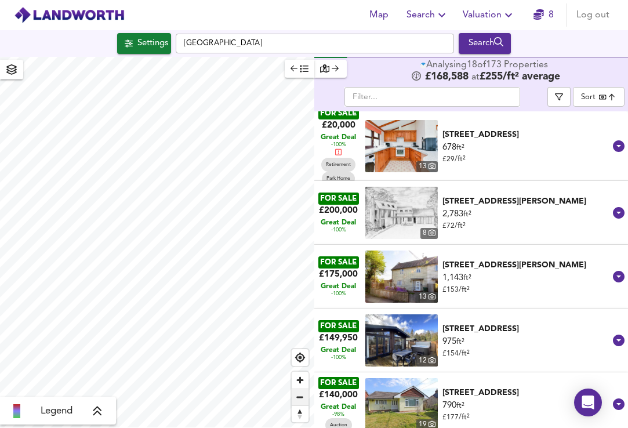
click at [299, 401] on span "Zoom out" at bounding box center [300, 397] width 17 height 16
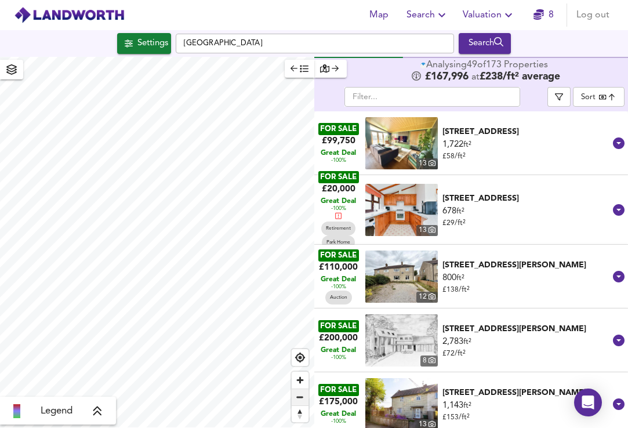
click at [297, 394] on span "Zoom out" at bounding box center [300, 397] width 17 height 16
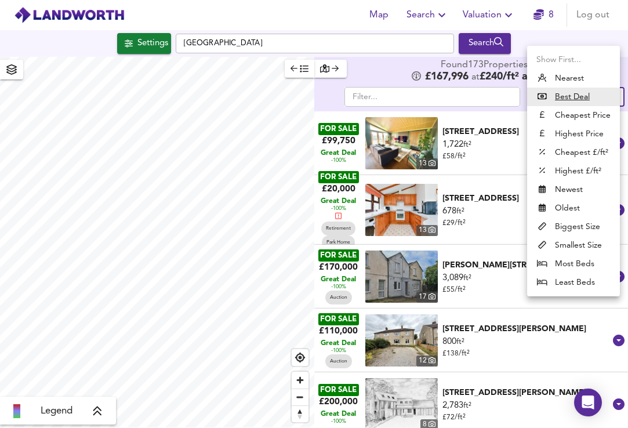
click at [601, 99] on body "Map Search Valuation 8 Log out Settings [GEOGRAPHIC_DATA] Search Legend Found 1…" at bounding box center [314, 214] width 628 height 428
click at [576, 225] on li "Biggest Size" at bounding box center [573, 226] width 93 height 19
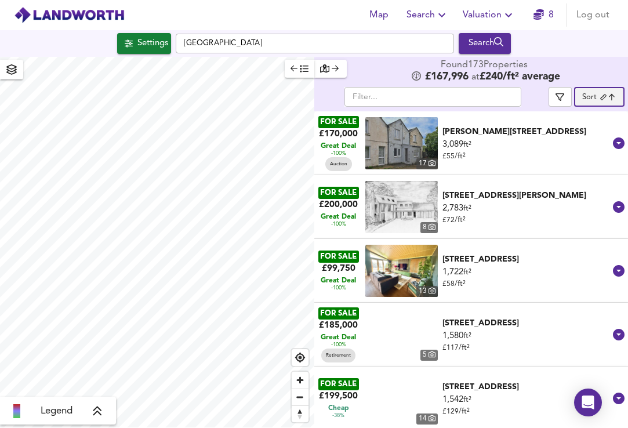
type input "biggest"
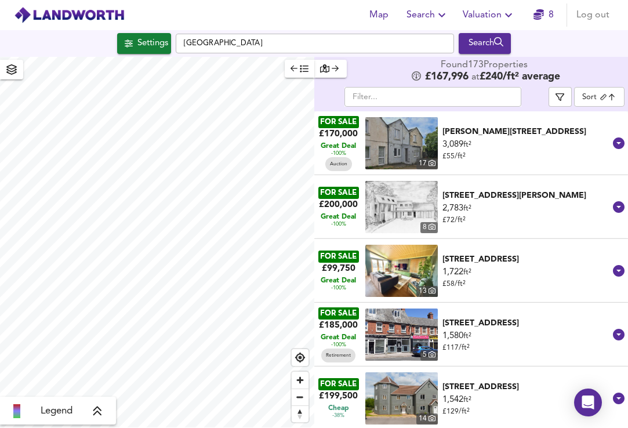
click at [419, 146] on img at bounding box center [401, 143] width 72 height 52
click at [299, 70] on span "button" at bounding box center [300, 68] width 18 height 13
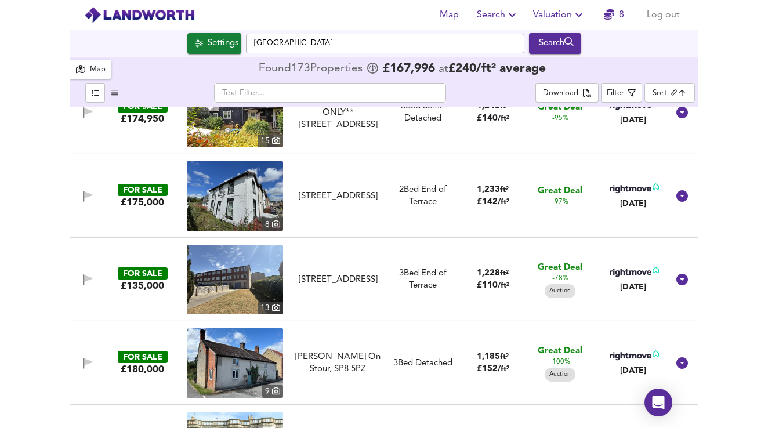
scroll to position [550, 0]
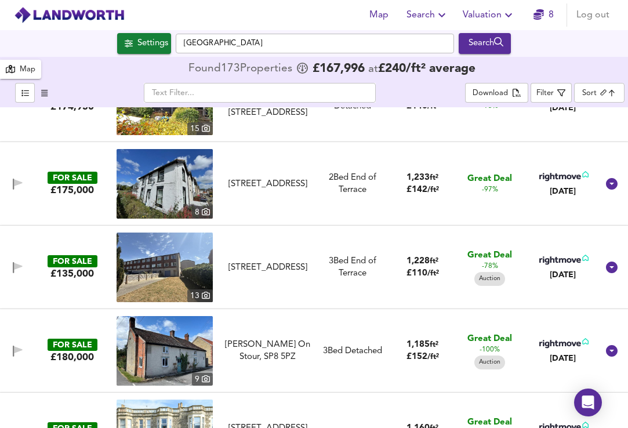
click at [181, 270] on img at bounding box center [165, 268] width 96 height 70
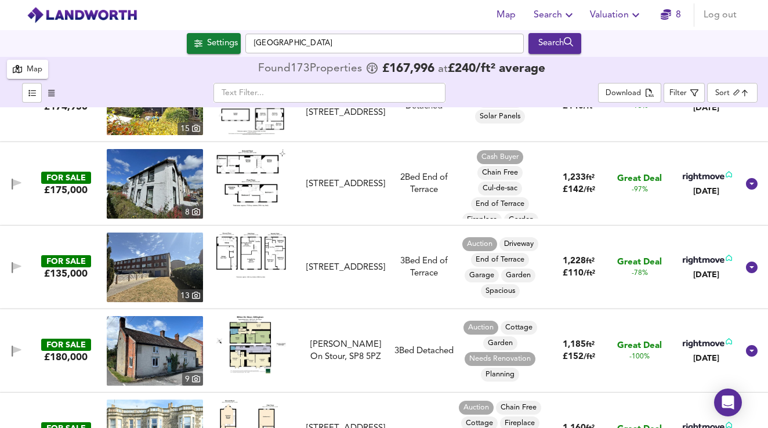
click at [263, 252] on img at bounding box center [251, 255] width 70 height 45
click at [161, 268] on img at bounding box center [155, 268] width 96 height 70
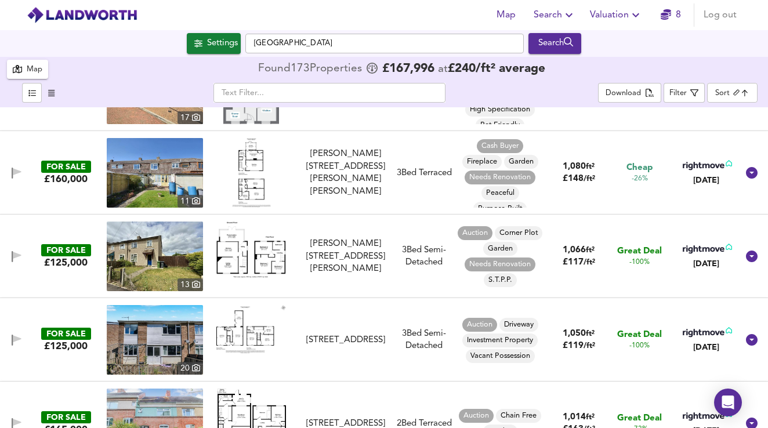
scroll to position [1281, 0]
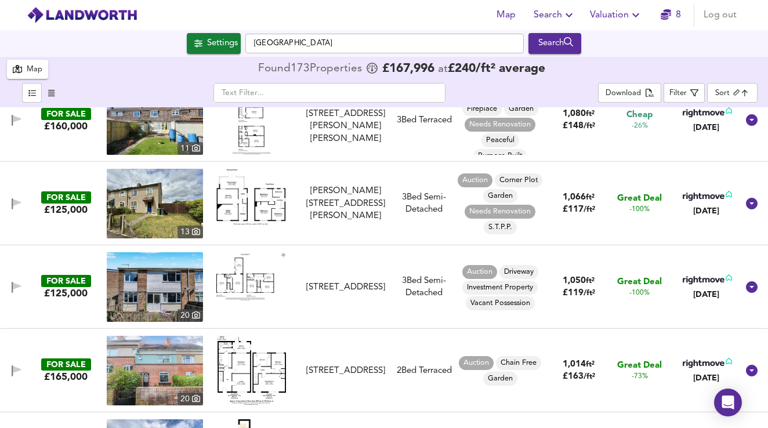
click at [188, 206] on img at bounding box center [155, 204] width 96 height 70
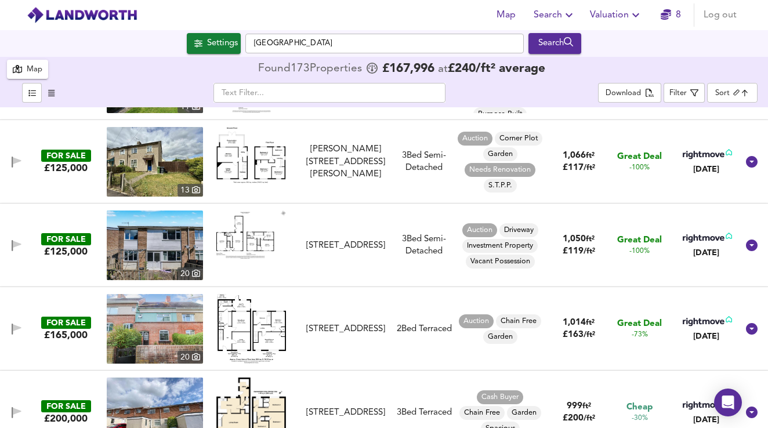
scroll to position [1344, 0]
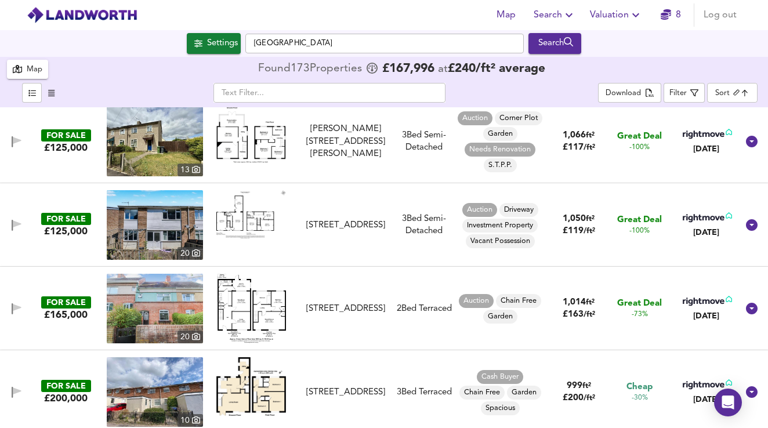
click at [177, 224] on img at bounding box center [155, 225] width 96 height 70
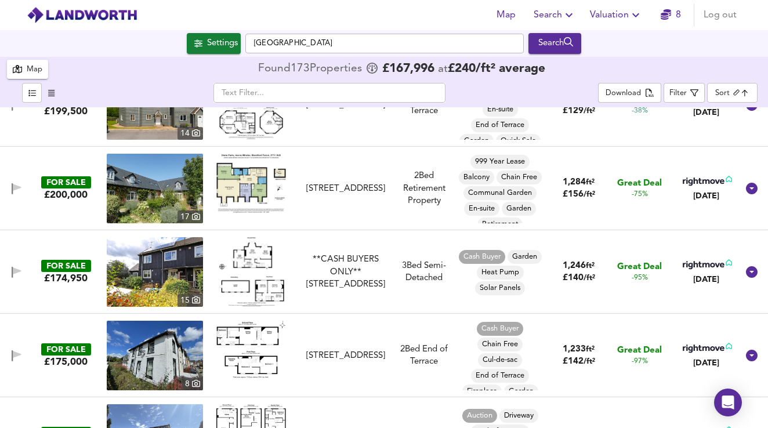
scroll to position [0, 0]
